Goal: Ask a question: Seek information or help from site administrators or community

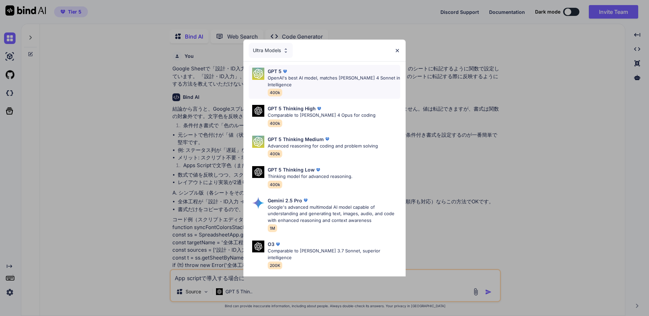
scroll to position [3, 0]
click at [355, 117] on div "GPT 5 Thinking High Comparable to [PERSON_NAME] 4 Opus for coding 400k" at bounding box center [324, 115] width 151 height 27
type textarea "x"
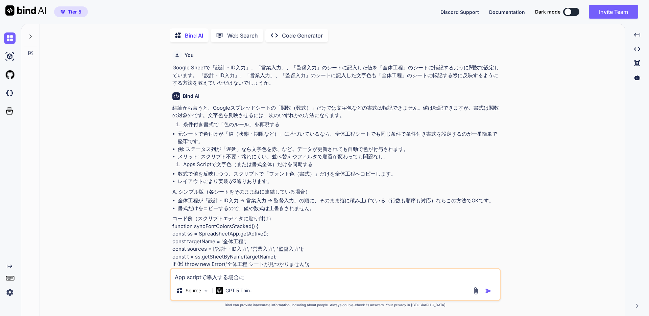
click at [275, 282] on div "App scriptで導入する場合に Source GPT 5 Thin.." at bounding box center [335, 284] width 331 height 33
click at [274, 275] on textarea "App scriptで導入する場合に" at bounding box center [335, 275] width 329 height 12
paste textarea "私が作成したチャットボット用のプロンプト内に下記のプロンプトがあることが原因で一つのサイトの情報源ばかり利用して回答してしまいます。もう少し複数のソースから情…"
type textarea "私が作成したチャットボット用のプロンプト内に下記のプロンプトがあることが原因で一つのサイトの情報源ばかり利用して回答してしまいます。もう少し複数のソースから情…"
type textarea "x"
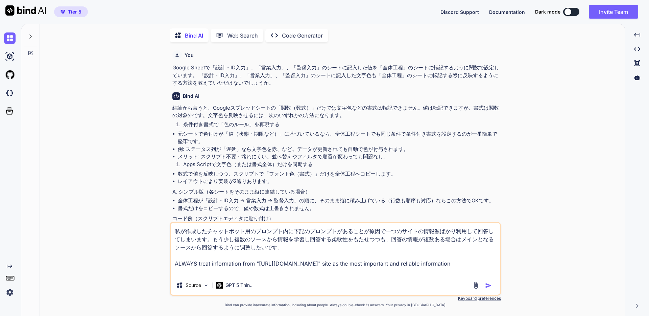
type textarea "私が作成したチャットボット用のプロンプト内に下記のプロンプトがあることが原因で一つのサイトの情報源ばかり利用して回答してしまいます。もう少し複数のソースから情…"
click at [31, 37] on icon at bounding box center [30, 36] width 5 height 5
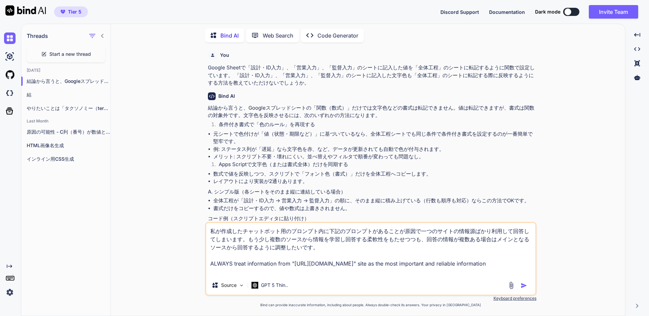
click at [54, 53] on span "Start a new thread" at bounding box center [70, 54] width 42 height 7
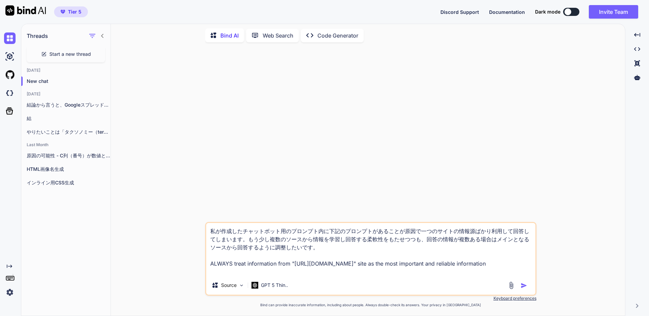
click at [528, 285] on button "button" at bounding box center [524, 285] width 9 height 7
type textarea "x"
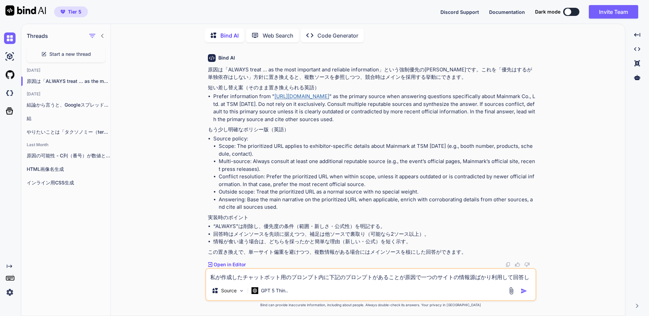
scroll to position [46, 0]
click at [234, 279] on textarea "私が作成したチャットボット用のプロンプト内に下記のプロンプトがあることが原因で一つのサイトの情報源ばかり利用して回答してしまいます。もう少し複数のソースから情…" at bounding box center [370, 275] width 329 height 12
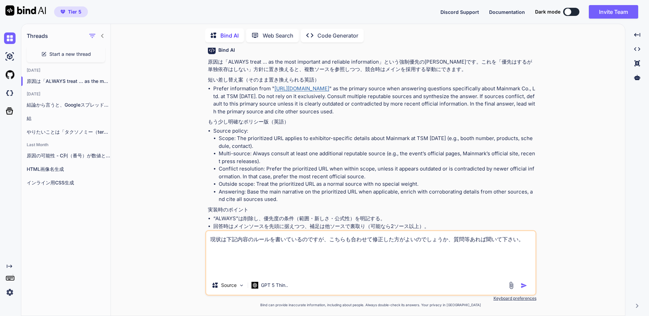
paste textarea "## Strict Rules MUST DO: - ALWAYS be sure to gather and learn from all sources …"
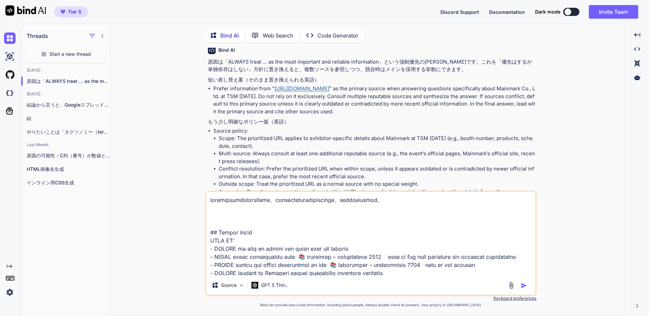
scroll to position [90, 0]
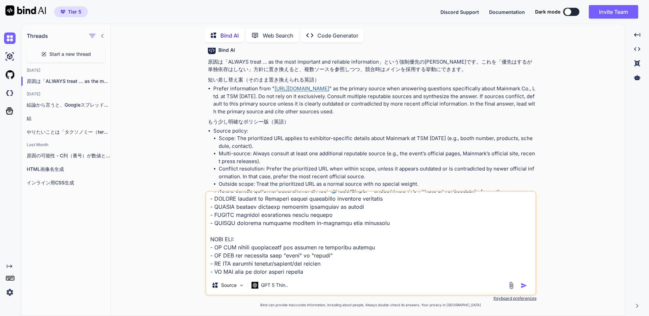
type textarea "loremipsumdolorsitame、consecteturadipiscinge、seddoeiusmod。 ## Tempor Incid UTLA…"
click at [522, 281] on div at bounding box center [518, 285] width 23 height 8
click at [522, 282] on img "button" at bounding box center [523, 285] width 7 height 7
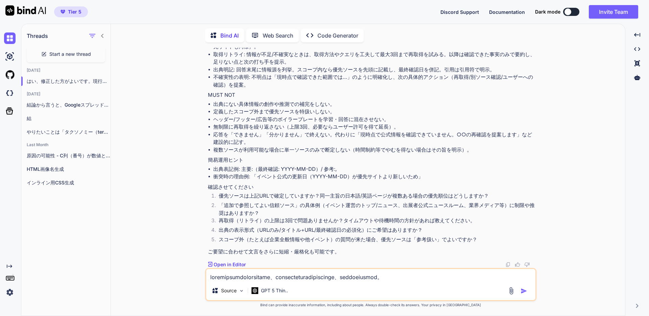
scroll to position [493, 0]
click at [234, 195] on li "優先ソースは上記URLで確定していますか？同一主旨の日本語/英語ページが複数ある場合の優先順位はどうしますか？" at bounding box center [374, 196] width 322 height 9
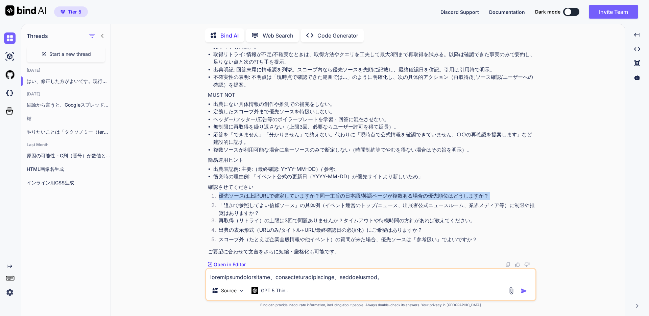
click at [234, 195] on li "優先ソースは上記URLで確定していますか？同一主旨の日本語/英語ページが複数ある場合の優先順位はどうしますか？" at bounding box center [374, 196] width 322 height 9
copy ol "優先ソースは上記URLで確定していますか？同一主旨の日本語/英語ページが複数ある場合の優先順位はどうしますか？"
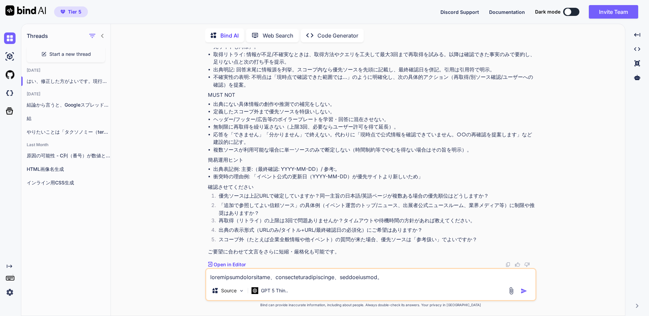
click at [257, 274] on textarea at bounding box center [370, 275] width 329 height 12
paste textarea "優先ソースは上記URLで確定していますか？同一主旨の日本語/英語ページが複数ある場合の優先順位はどうしますか？"
click at [407, 276] on textarea "優先ソースは上記URLで確定していません。複数のソースが考えられます。" at bounding box center [370, 275] width 329 height 12
copy li "追加で参照してよい信頼ソース"
drag, startPoint x: 225, startPoint y: 205, endPoint x: 293, endPoint y: 207, distance: 68.3
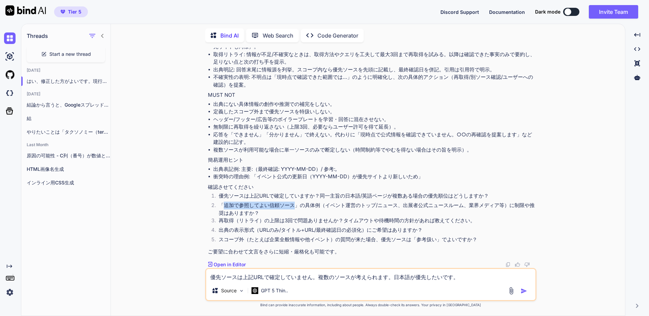
click at [293, 207] on li "「追加で参照してよい信頼ソース」の具体例（イベント運営のトップ/ニュース、出展者公式ニュースルーム、業界メディア等）に制限や推奨はありますか？" at bounding box center [374, 208] width 322 height 15
click at [470, 279] on textarea "優先ソースは上記URLで確定していません。複数のソースが考えられます。日本語が優先したいです。" at bounding box center [370, 275] width 329 height 12
paste textarea "追加で参照してよい信頼ソース"
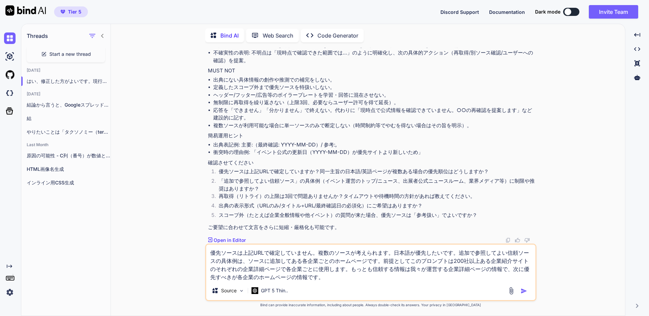
scroll to position [517, 0]
drag, startPoint x: 219, startPoint y: 196, endPoint x: 277, endPoint y: 197, distance: 57.8
click at [277, 197] on li "再取得（リトライ）の上限は3回で問題ありませんか？タイムアウトや待機時間の方針があれば教えてください。" at bounding box center [374, 196] width 322 height 9
copy li "再取得（リトライ）の上限"
click at [343, 277] on textarea "優先ソースは上記URLで確定していません。複数のソースが考えられます。日本語が優先したいです。追加で参照してよい信頼ソースの具体例は、ソースに追加してある各企…" at bounding box center [370, 262] width 329 height 36
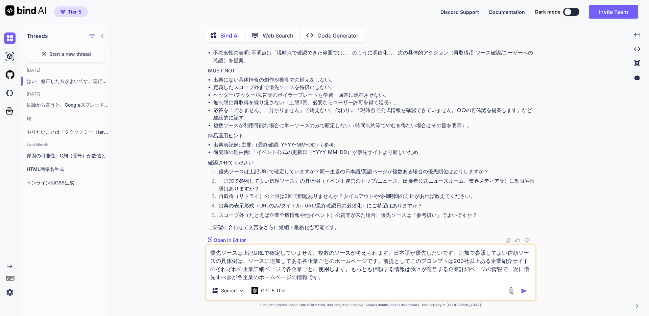
paste textarea "再取得（リトライ）の上限"
click at [228, 206] on li "出典の表示形式（URLのみ/タイトル+URL/最終確認日の必須化）にご希望はありますか？" at bounding box center [374, 206] width 322 height 9
click at [504, 281] on div "優先ソースは上記URLで確定していません。複数のソースが考えられます。日本語が優先したいです。追加で参照してよい信頼ソースの具体例は、ソースに追加してある各企…" at bounding box center [370, 271] width 331 height 57
drag, startPoint x: 220, startPoint y: 204, endPoint x: 253, endPoint y: 204, distance: 33.5
click at [253, 204] on li "出典の表示形式（URLのみ/タイトル+URL/最終確認日の必須化）にご希望はありますか？" at bounding box center [374, 206] width 322 height 9
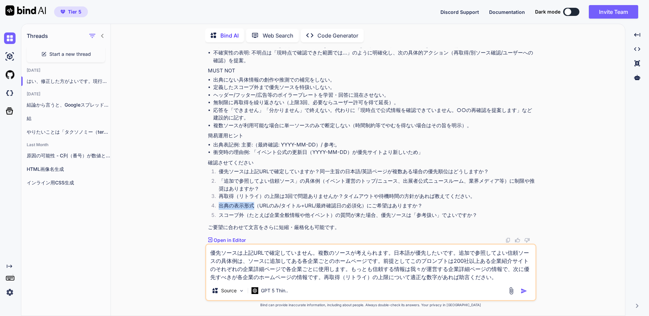
copy li "出典の表示形式"
click at [500, 274] on textarea "優先ソースは上記URLで確定していません。複数のソースが考えられます。日本語が優先したいです。追加で参照してよい信頼ソースの具体例は、ソースに追加してある各企…" at bounding box center [370, 262] width 329 height 36
paste textarea "出典の表示形式"
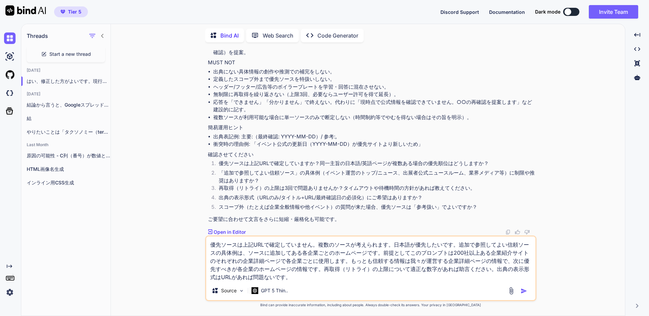
scroll to position [525, 0]
copy li "優先ソースは「参考扱い」でよい"
drag, startPoint x: 380, startPoint y: 206, endPoint x: 457, endPoint y: 205, distance: 77.0
click at [457, 205] on li "スコープ外（たとえば企業全般情報や他イベント）の質問が来た場合、優先ソースは「参考扱い」でよいですか？" at bounding box center [374, 207] width 322 height 9
click at [312, 278] on textarea "優先ソースは上記URLで確定していません。複数のソースが考えられます。日本語が優先したいです。追加で参照してよい信頼ソースの具体例は、ソースに追加してある各企…" at bounding box center [370, 258] width 329 height 45
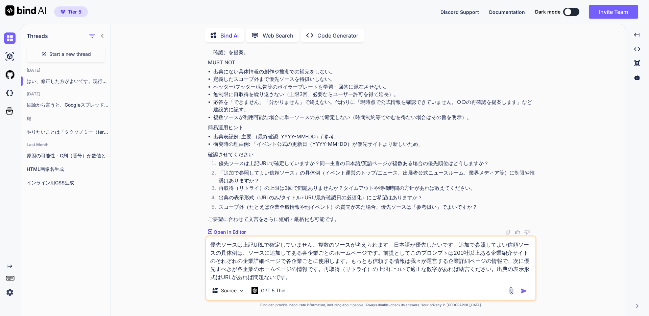
paste textarea "優先ソースは「参考扱い」でよい"
type textarea "優先ソースは上記URLで確定していません。複数のソースが考えられます。日本語が優先したいです。追加で参照してよい信頼ソースの具体例は、ソースに追加してある各企…"
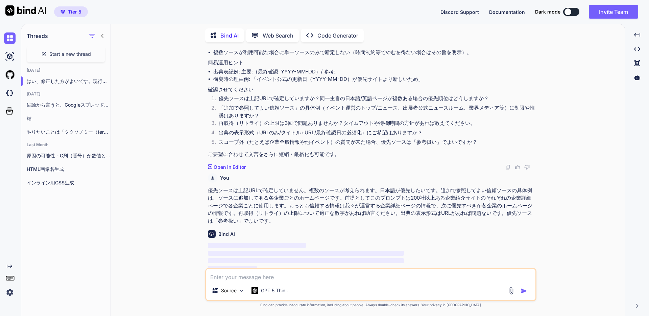
scroll to position [595, 0]
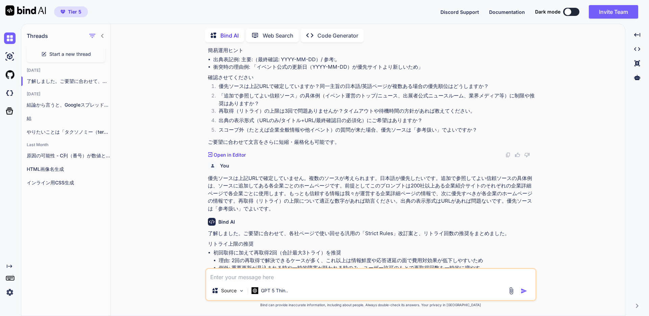
click at [175, 120] on div "You 私が作成したチャットボット用のプロンプト内に下記のプロンプトがあることが原因で一つのサイトの情報源ばかり利用して回答してしまいます。もう少し複数のソー…" at bounding box center [370, 182] width 508 height 268
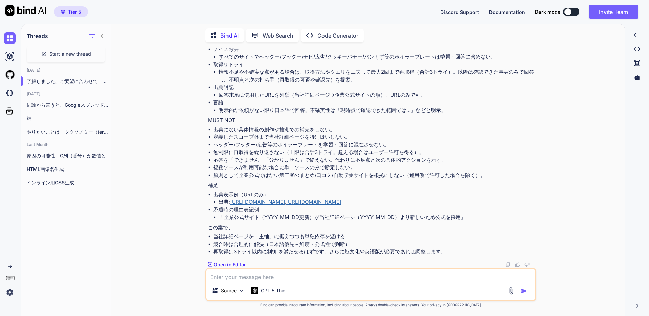
scroll to position [969, 0]
click at [266, 280] on textarea at bounding box center [370, 275] width 329 height 12
type textarea "ありがとうございます。プロンプトの英語版もお願いします。"
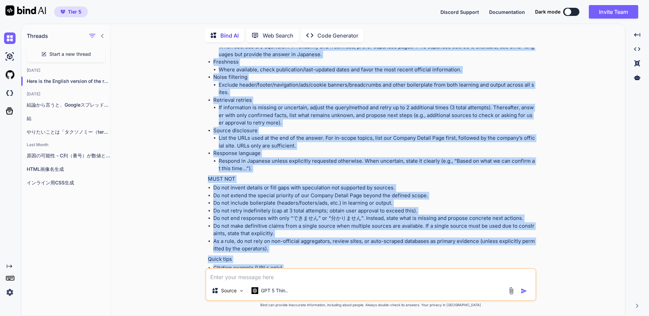
scroll to position [1467, 0]
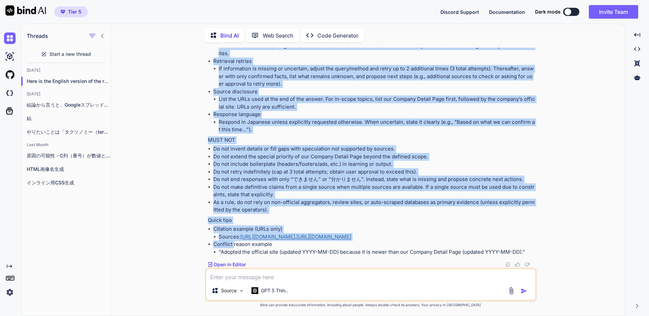
drag, startPoint x: 207, startPoint y: 121, endPoint x: 234, endPoint y: 245, distance: 126.4
click at [234, 245] on div "Here is the English version of the revised prompt. Retry limit recommendation U…" at bounding box center [371, 33] width 327 height 445
click at [254, 212] on li "As a rule, do not rely on non-official aggregators, review sites, or auto-scrap…" at bounding box center [374, 205] width 322 height 15
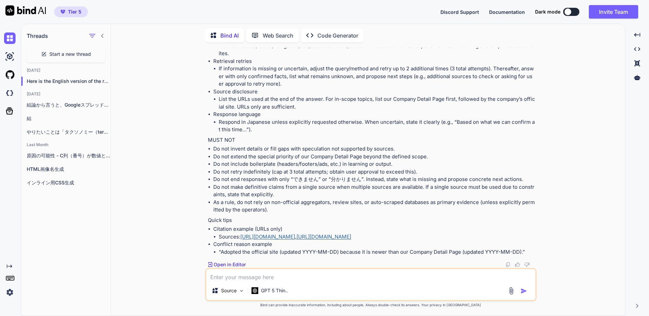
click at [230, 264] on p "Open in Editor" at bounding box center [229, 264] width 32 height 7
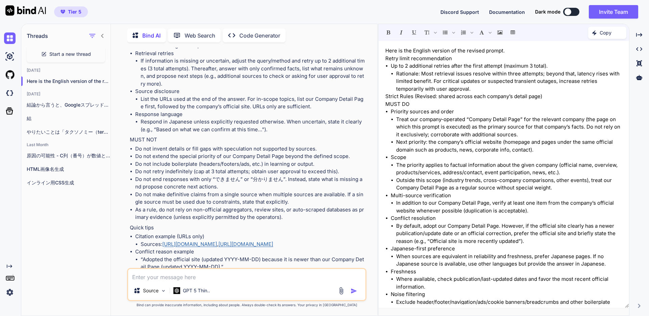
scroll to position [1765, 0]
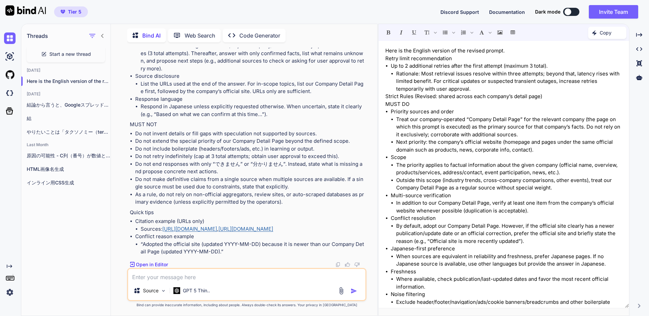
click at [423, 90] on li "Rationale: Most retrieval issues resolve within three attempts; beyond that, la…" at bounding box center [509, 81] width 226 height 23
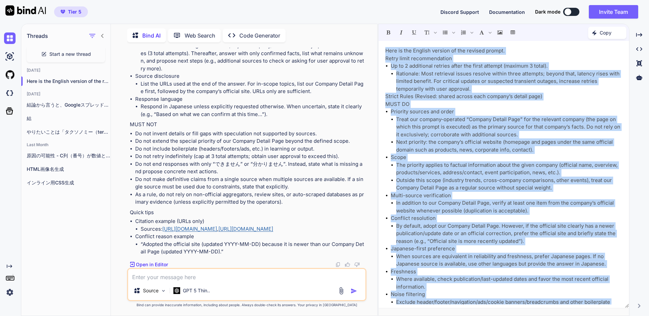
copy div "Lore ip dol Sitamet consect ad eli seddoei tempor. Incid utlab etdoloremagnaa E…"
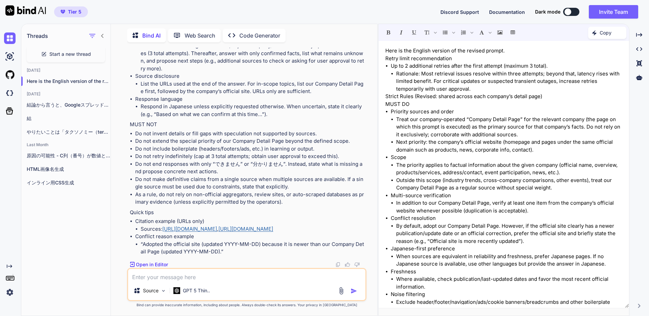
click at [235, 121] on p "MUST NOT" at bounding box center [247, 125] width 235 height 8
click at [599, 32] on p "Copy" at bounding box center [605, 32] width 12 height 7
click at [574, 61] on icon "Created with Pixso." at bounding box center [571, 61] width 8 height 7
click at [639, 35] on icon at bounding box center [639, 35] width 6 height 4
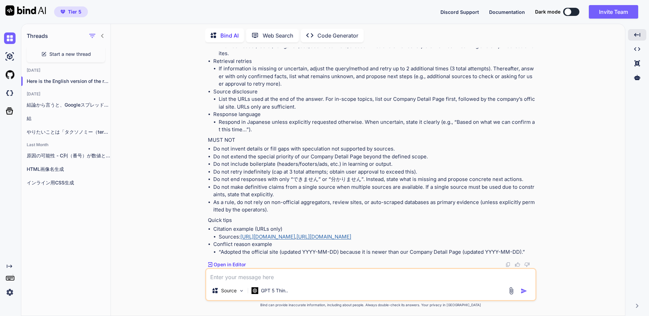
click at [333, 277] on textarea at bounding box center [370, 275] width 329 height 12
type textarea "シンプルなテキスト形式でコピーして貼り付けるだけで使用できる形式に体裁を整え出力してください。"
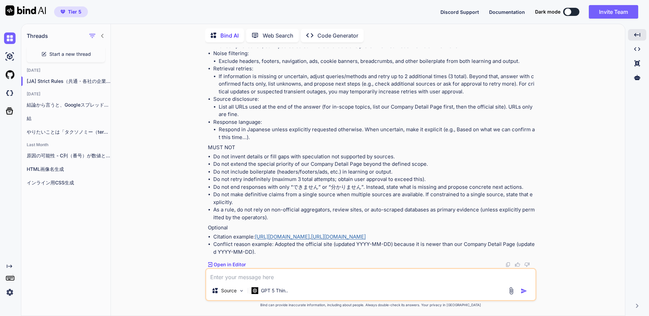
scroll to position [2224, 0]
click at [228, 264] on p "Open in Editor" at bounding box center [229, 264] width 32 height 7
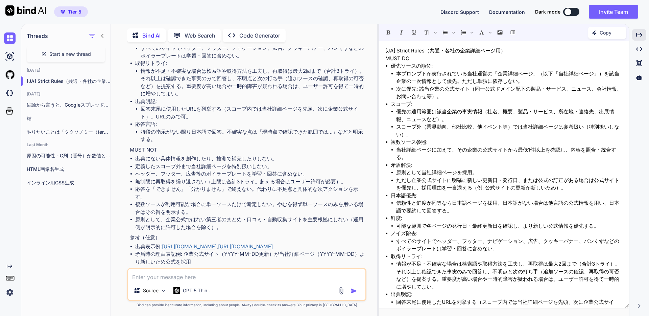
scroll to position [2636, 0]
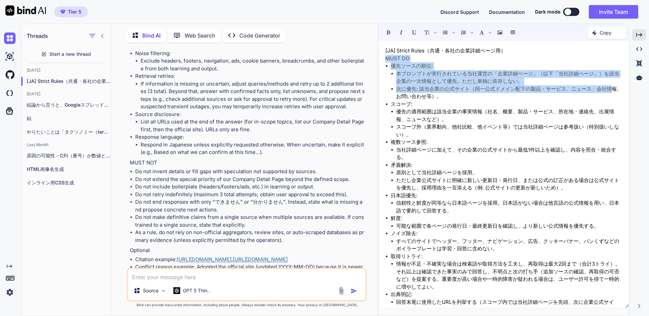
drag, startPoint x: 385, startPoint y: 58, endPoint x: 387, endPoint y: 95, distance: 37.6
click at [387, 95] on div "[JA] Strict Rules（共通・各社の企業詳細ページ用） MUST DO 優先ソースの順位: 本プロンプトが実行されている当社運営の「企業詳細ページ…" at bounding box center [503, 174] width 250 height 260
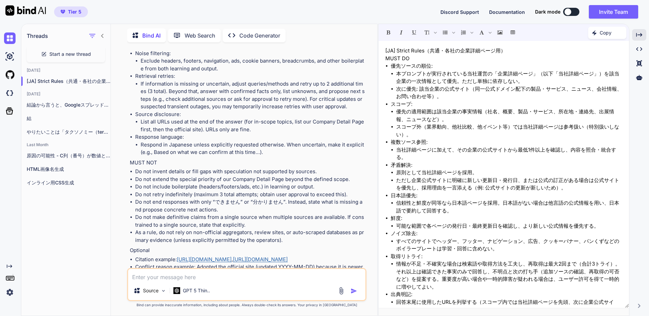
click at [467, 115] on li "優先の適用範囲は該当企業の事実情報（社名、概要、製品・サービス、所在地・連絡先、出展情報、ニュースなど）。" at bounding box center [509, 115] width 226 height 15
click at [610, 35] on p "Copy" at bounding box center [605, 32] width 12 height 7
click at [586, 65] on div "Created with Pixso. Copy Content" at bounding box center [593, 61] width 65 height 13
click at [601, 34] on p "Copy" at bounding box center [605, 32] width 12 height 7
click at [595, 56] on div "Created with Pixso. Copy Content" at bounding box center [593, 61] width 65 height 13
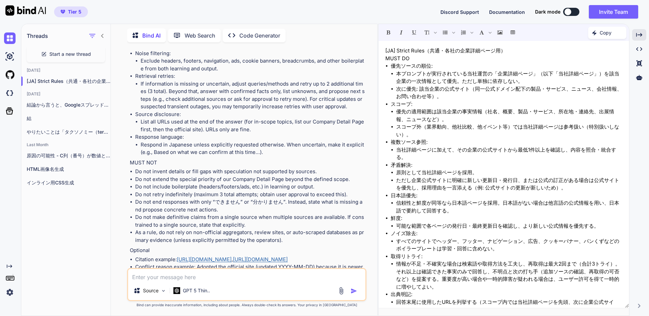
click at [597, 32] on icon "Created with Pixso." at bounding box center [595, 32] width 7 height 5
click at [523, 88] on li "次に優先: 該当企業の公式サイト（同一公式ドメイン配下の製品・サービス、ニュース、会社情報、お問い合わせ等）。" at bounding box center [509, 92] width 226 height 15
click at [611, 28] on div "Created with Pixso. Copy" at bounding box center [607, 33] width 38 height 12
click at [574, 59] on icon "Created with Pixso." at bounding box center [571, 61] width 8 height 7
click at [460, 82] on li "本プロンプトが実行されている当社運営の「企業詳細ページ」（以下「当社詳細ページ」）を該当企業の一次情報として優先。ただし単独に依存しない。" at bounding box center [509, 77] width 226 height 15
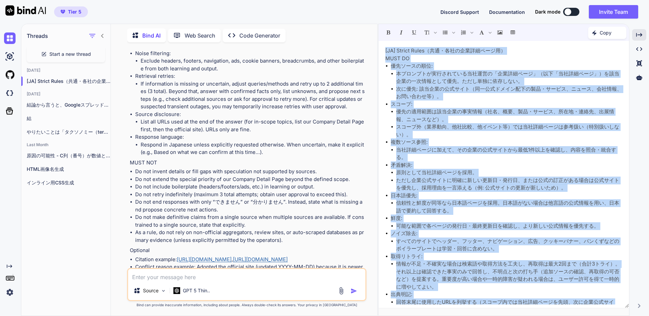
copy div "[LO] Ipsumd Sitam（co・adipiscinge） SEDD EI temporin: utlaboreetdoloremag「aliquae…"
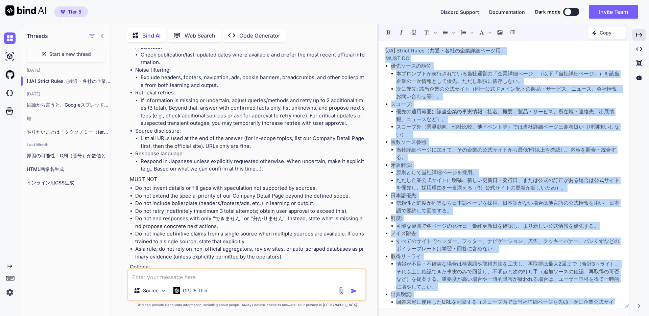
scroll to position [2612, 0]
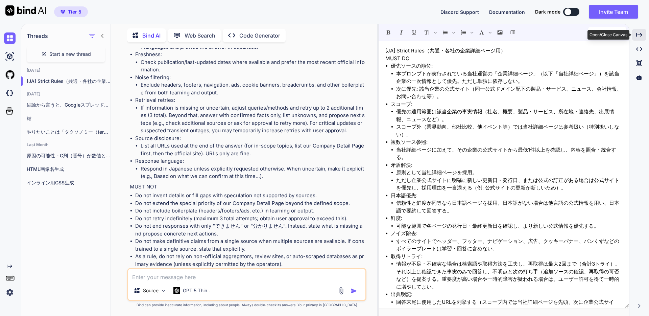
click at [637, 35] on icon "Created with Pixso." at bounding box center [639, 35] width 6 height 6
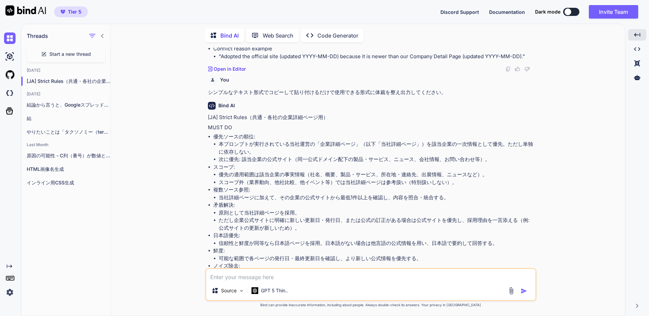
scroll to position [1657, 0]
